Goal: Task Accomplishment & Management: Use online tool/utility

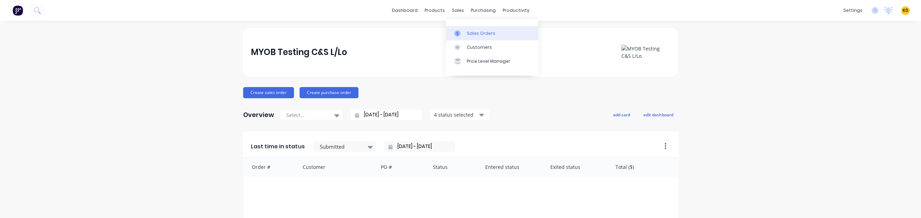
click at [479, 39] on link "Sales Orders" at bounding box center [492, 33] width 92 height 14
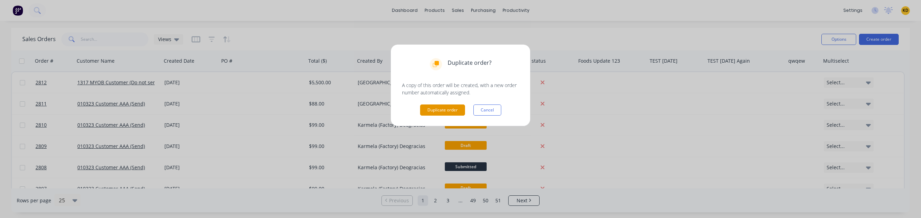
click at [444, 113] on button "Duplicate order" at bounding box center [442, 109] width 45 height 11
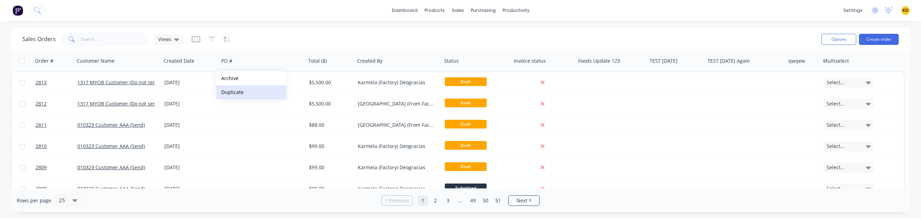
click at [236, 88] on button "Duplicate" at bounding box center [251, 92] width 70 height 14
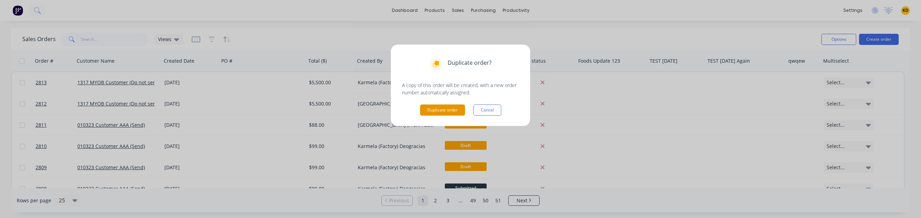
click at [434, 110] on button "Duplicate order" at bounding box center [442, 109] width 45 height 11
